Goal: Transaction & Acquisition: Purchase product/service

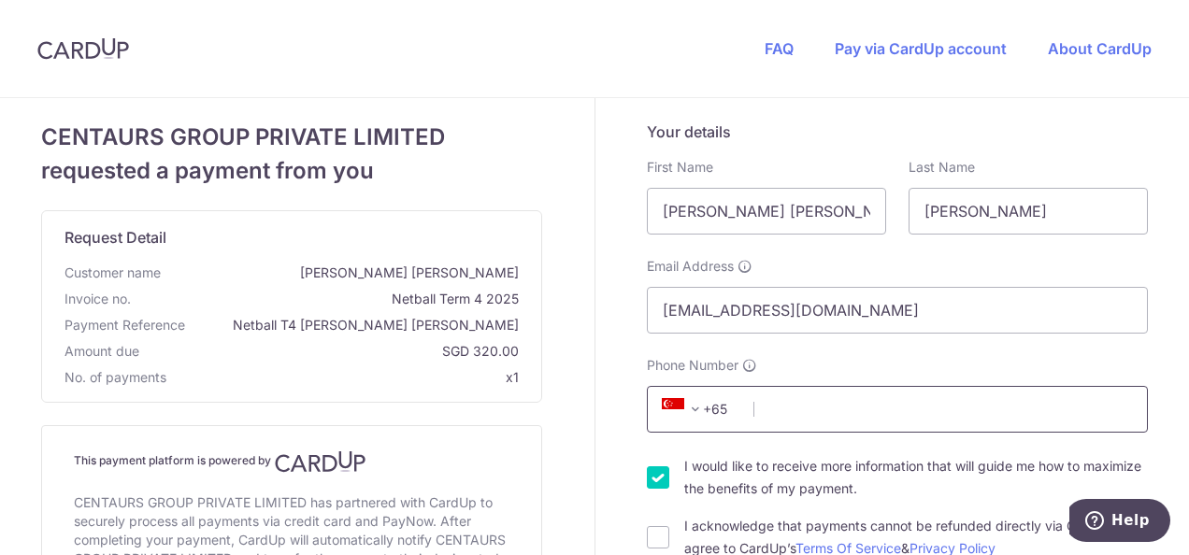
click at [845, 412] on input "Phone Number" at bounding box center [897, 409] width 501 height 47
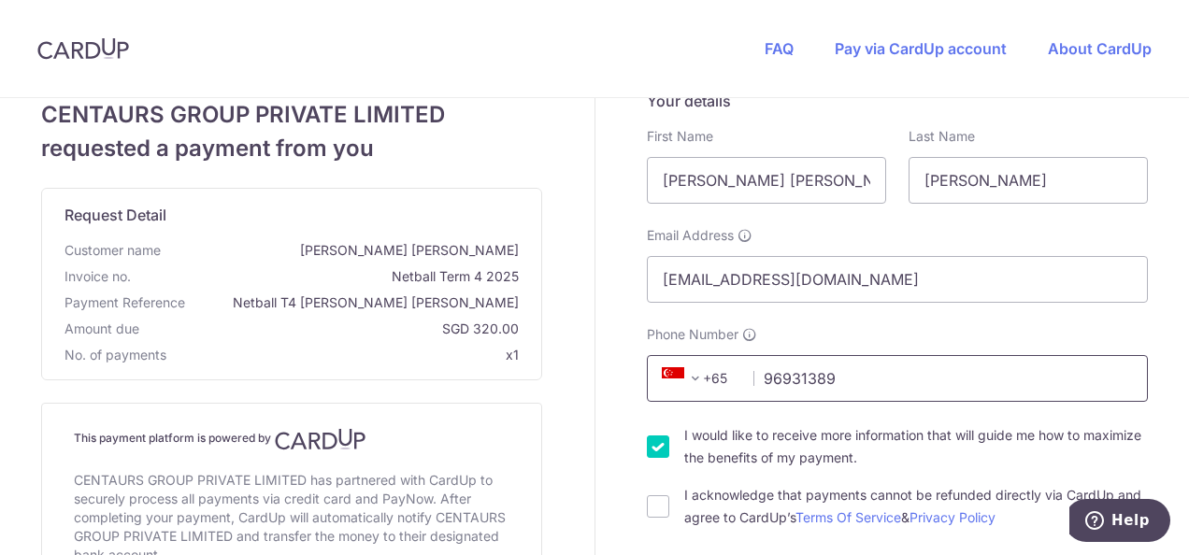
scroll to position [32, 0]
type input "96931389"
click at [656, 506] on input "I acknowledge that payments cannot be refunded directly via CardUp and agree to…" at bounding box center [658, 506] width 22 height 22
checkbox input "true"
click at [653, 453] on input "I would like to receive more information that will guide me how to maximize the…" at bounding box center [658, 446] width 22 height 22
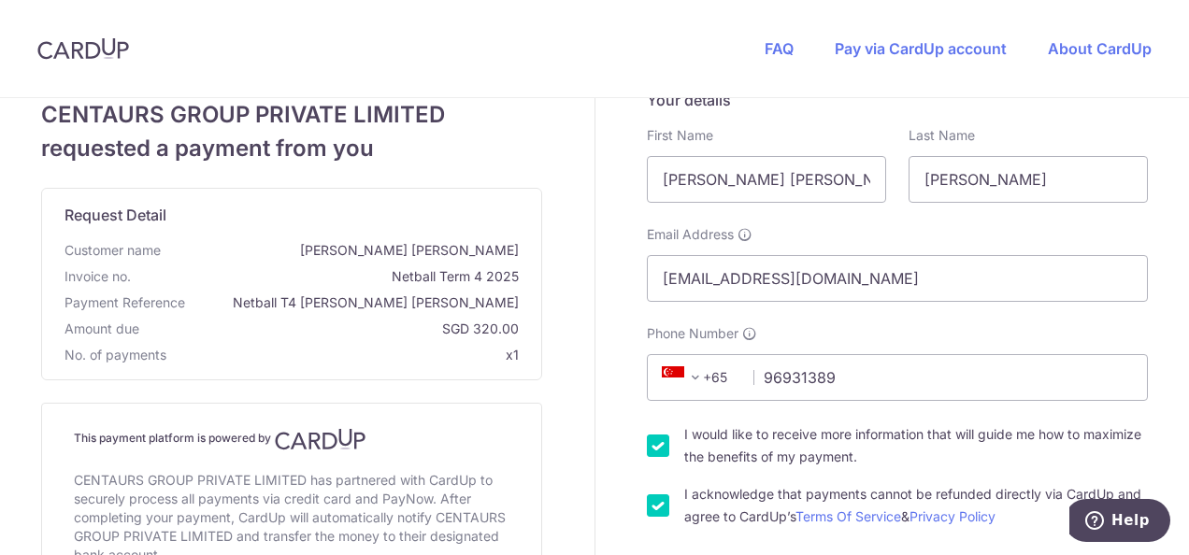
checkbox input "false"
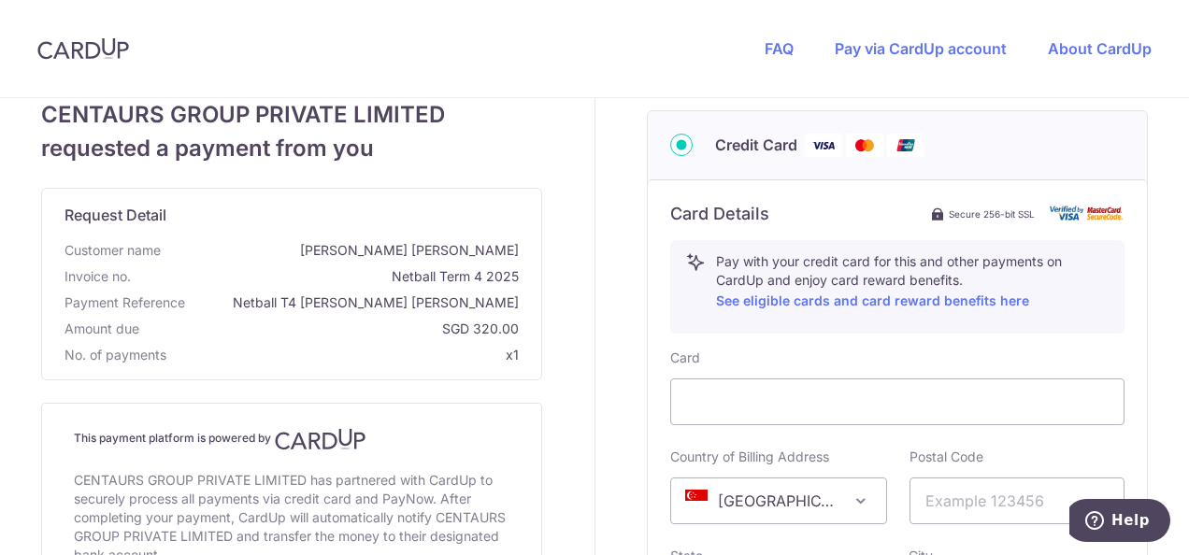
scroll to position [653, 0]
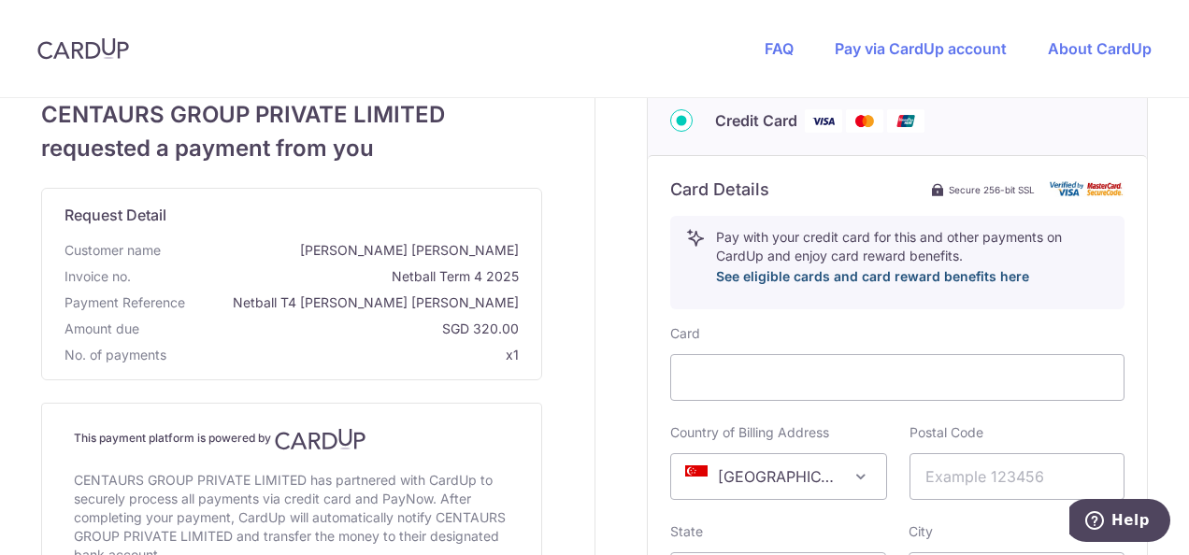
click at [737, 271] on link "See eligible cards and card reward benefits here" at bounding box center [872, 276] width 313 height 16
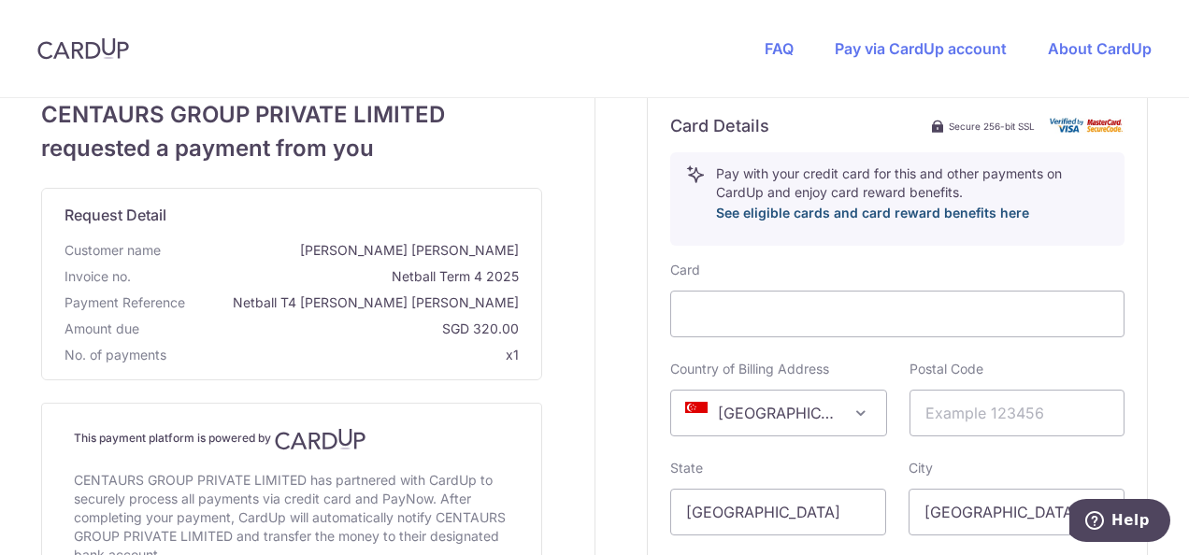
scroll to position [714, 0]
click at [944, 424] on input "text" at bounding box center [1018, 415] width 216 height 47
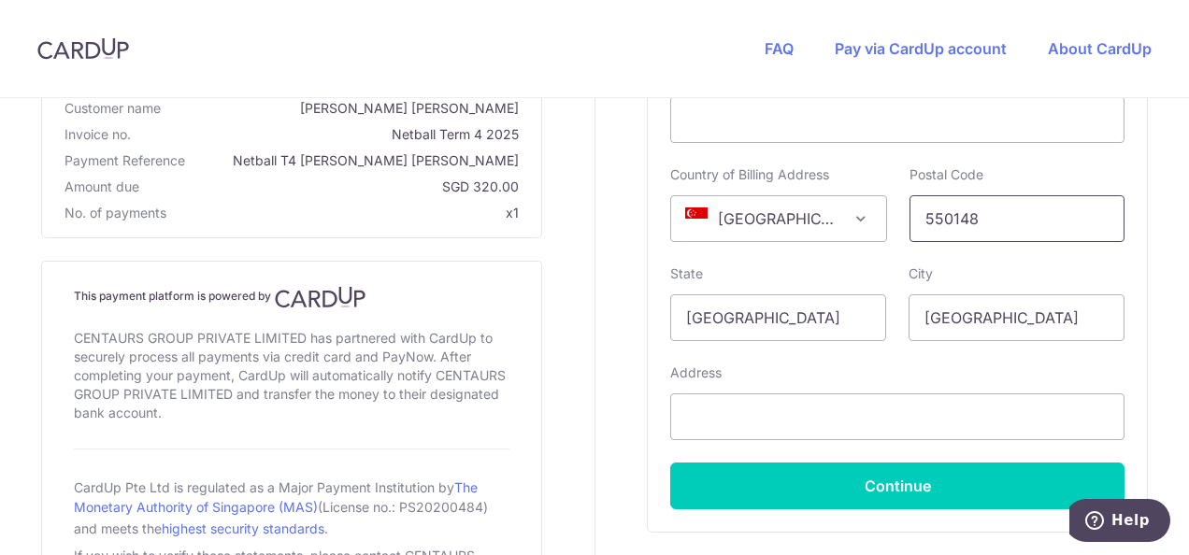
scroll to position [911, 0]
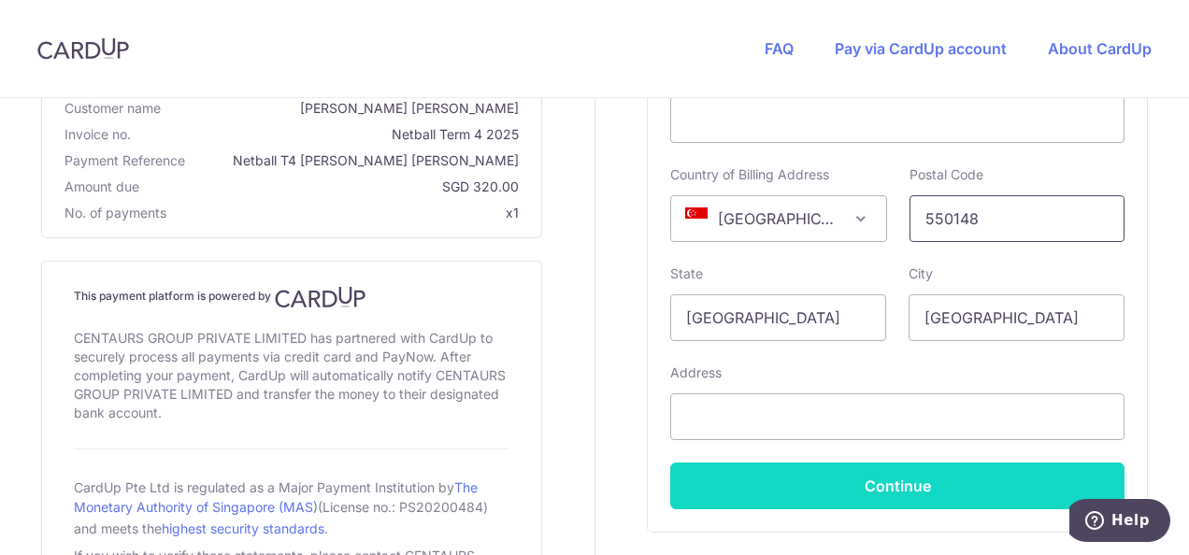
type input "550148"
click at [924, 471] on button "Continue" at bounding box center [897, 486] width 454 height 47
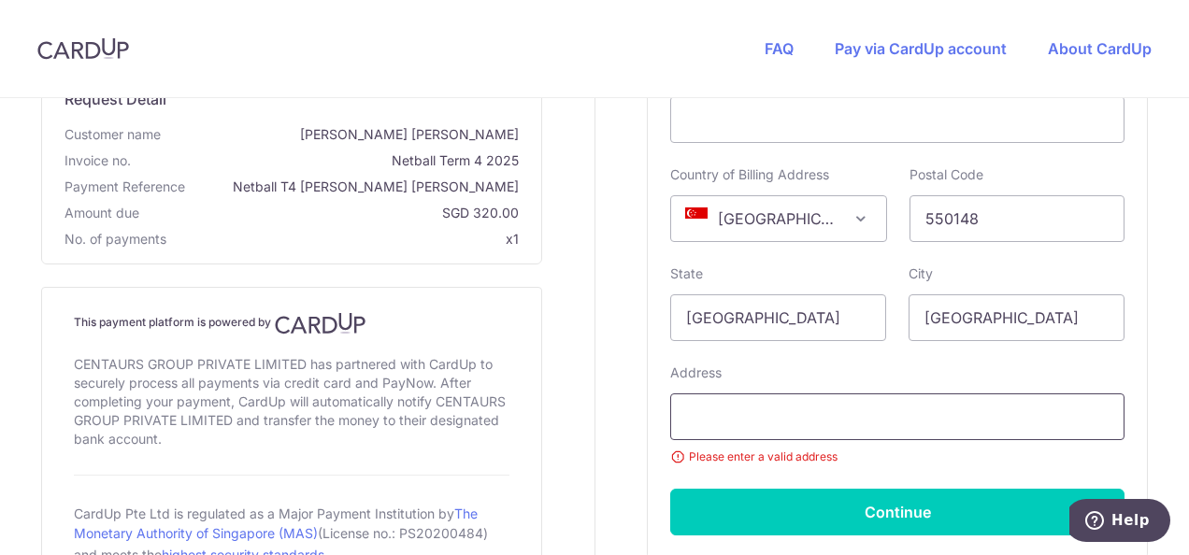
click at [916, 422] on input "text" at bounding box center [897, 417] width 454 height 47
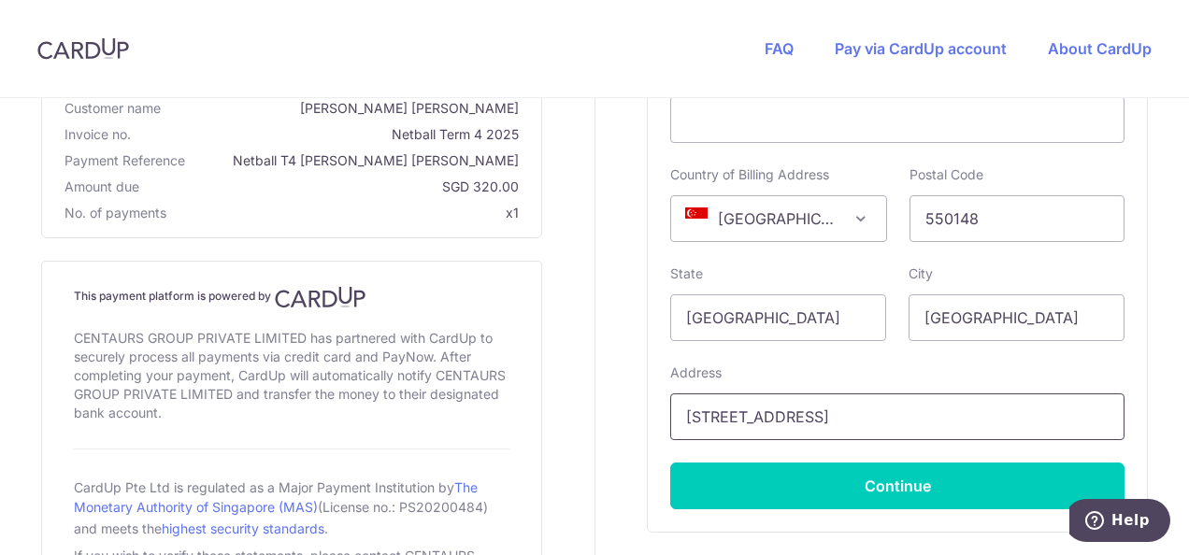
type input "[STREET_ADDRESS]"
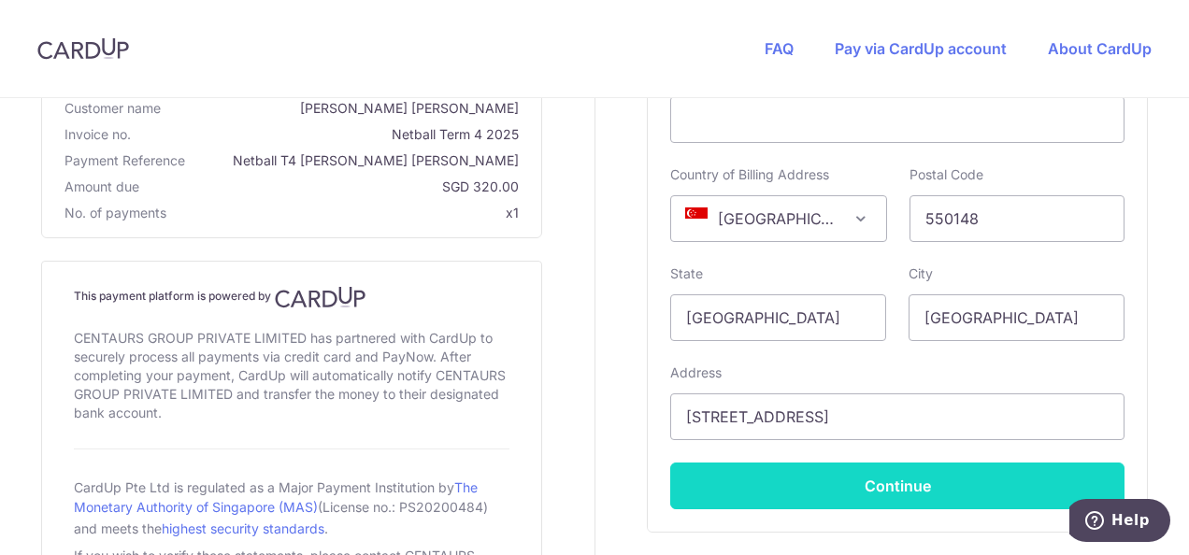
click at [899, 474] on button "Continue" at bounding box center [897, 486] width 454 height 47
type input "**** 6358"
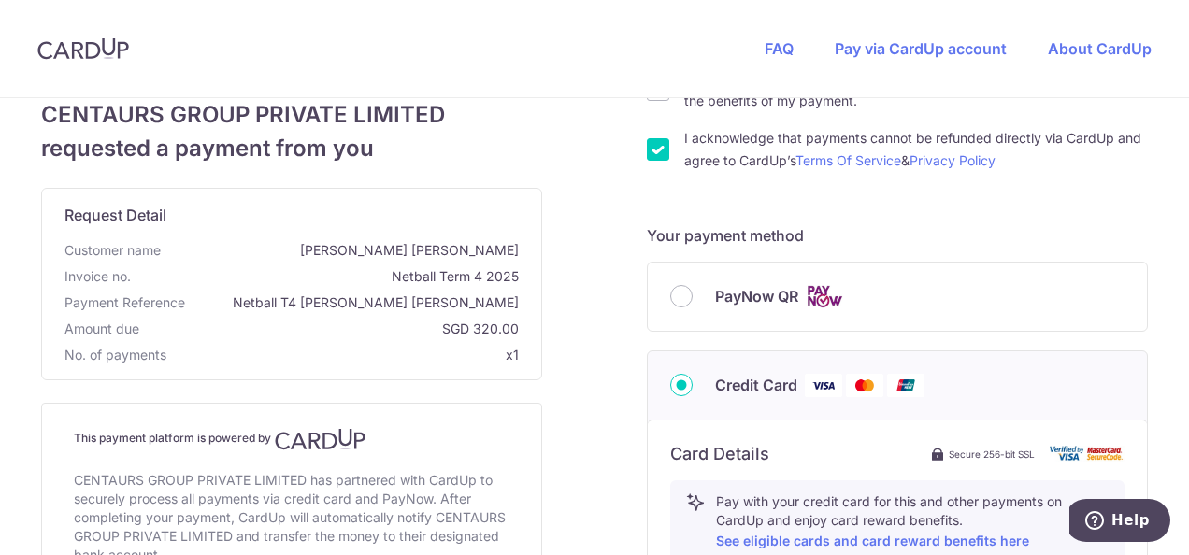
scroll to position [387, 0]
click at [675, 299] on input "PayNow QR" at bounding box center [681, 297] width 22 height 22
radio input "true"
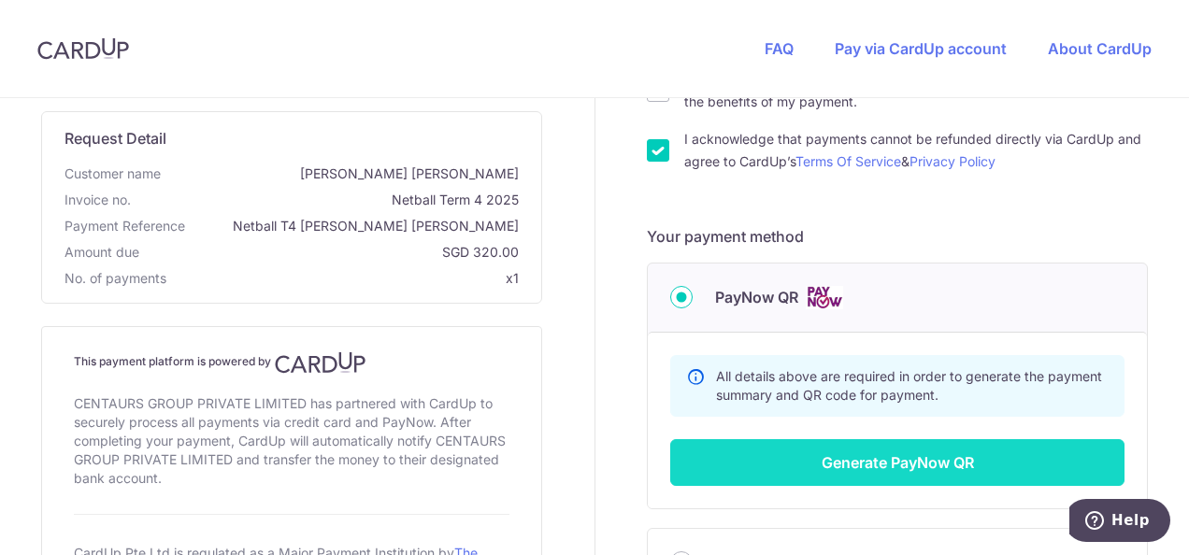
click at [852, 454] on button "Generate PayNow QR" at bounding box center [897, 462] width 454 height 47
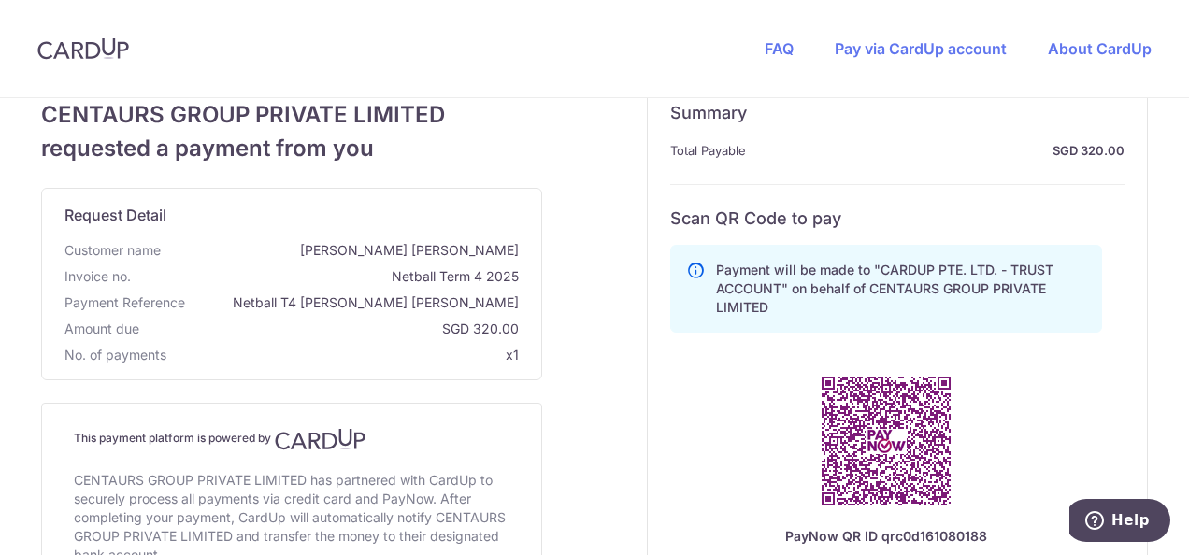
scroll to position [690, 0]
